Goal: Transaction & Acquisition: Purchase product/service

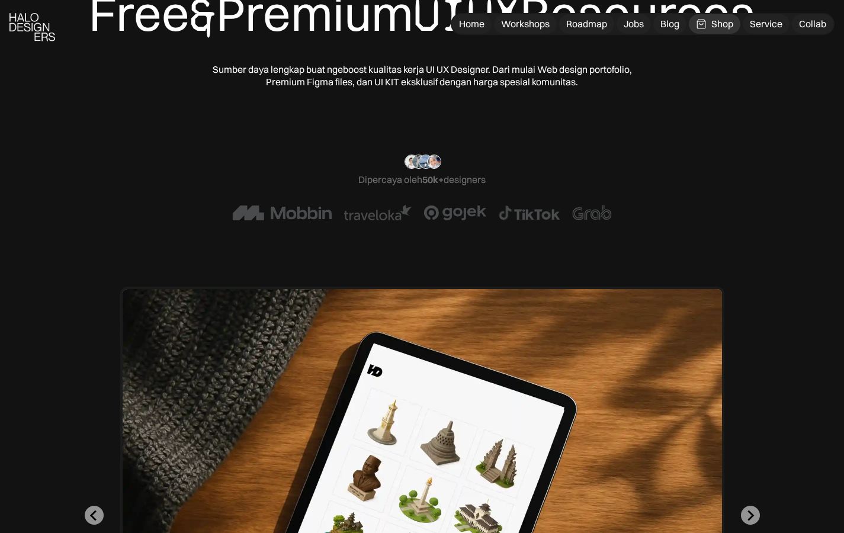
scroll to position [310, 0]
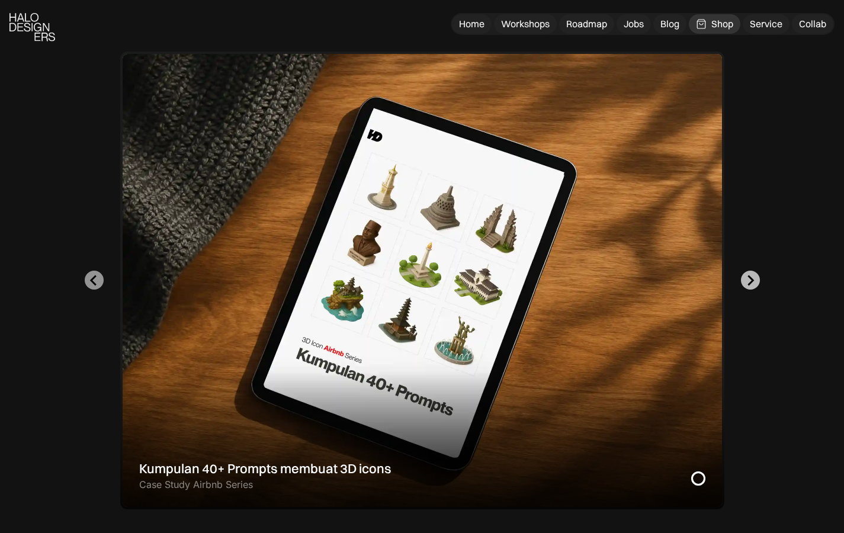
click at [755, 284] on icon "Go to first slide" at bounding box center [749, 280] width 11 height 11
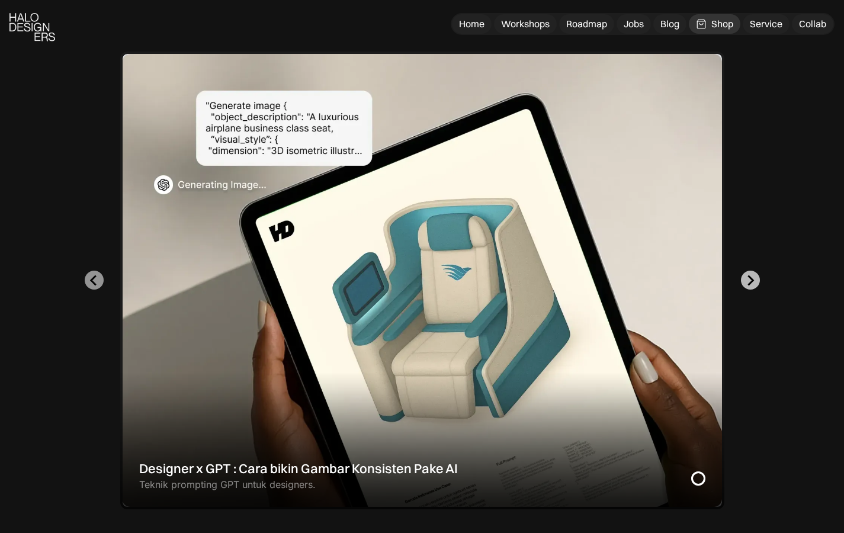
click at [755, 283] on icon "Next slide" at bounding box center [749, 280] width 11 height 11
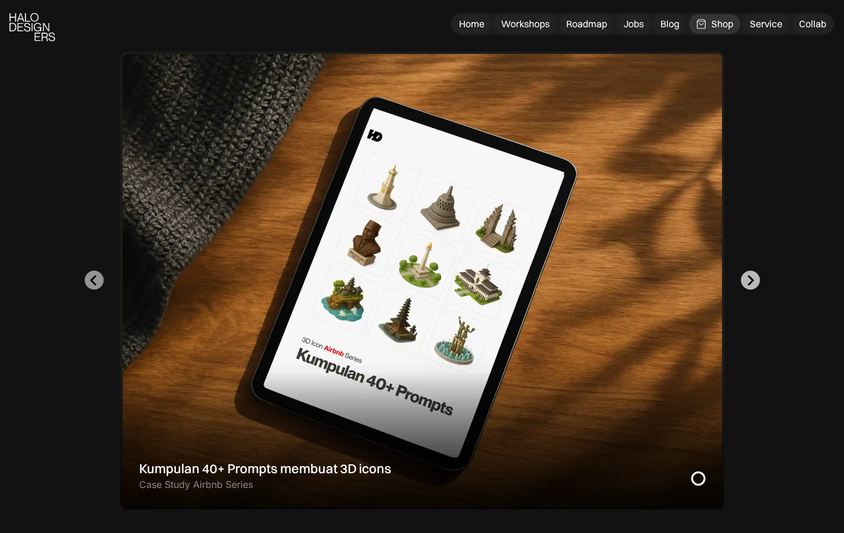
click at [755, 283] on icon "Go to first slide" at bounding box center [749, 280] width 11 height 11
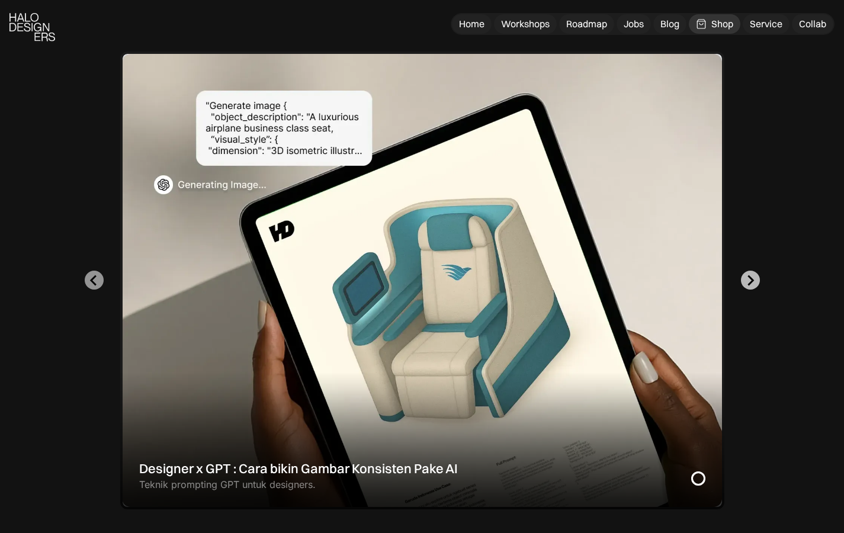
click at [755, 283] on icon "Next slide" at bounding box center [749, 280] width 11 height 11
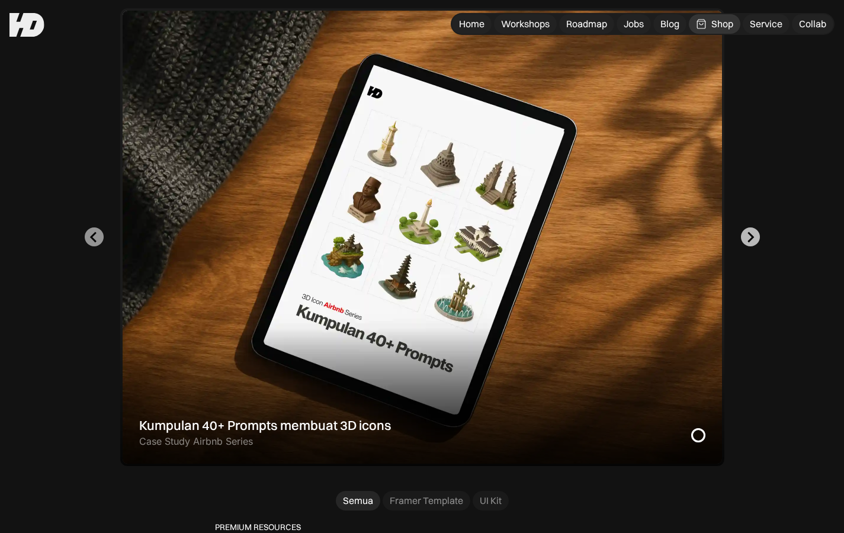
scroll to position [335, 0]
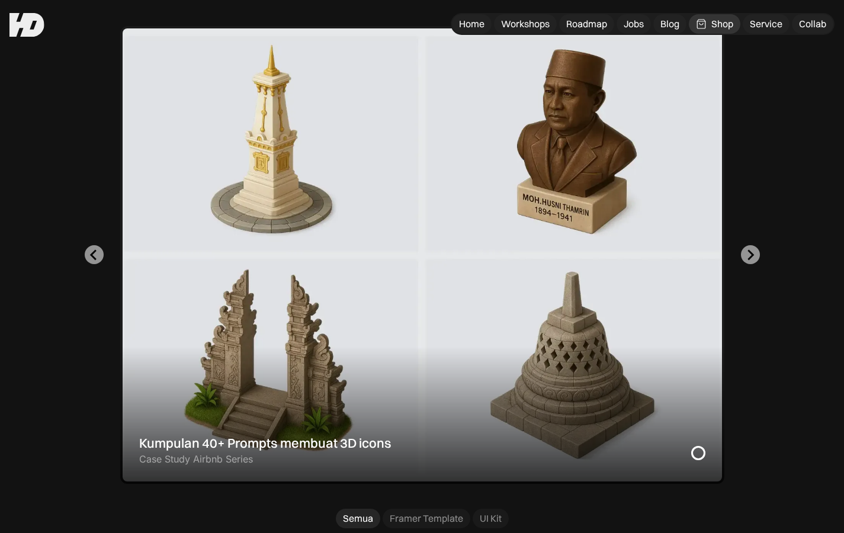
click at [571, 293] on div "2 of 2" at bounding box center [422, 255] width 604 height 458
